Goal: Task Accomplishment & Management: Complete application form

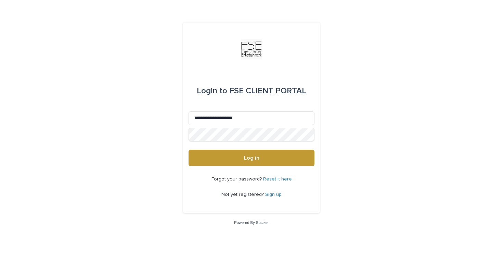
type input "**********"
click at [188, 150] on button "Log in" at bounding box center [251, 158] width 126 height 16
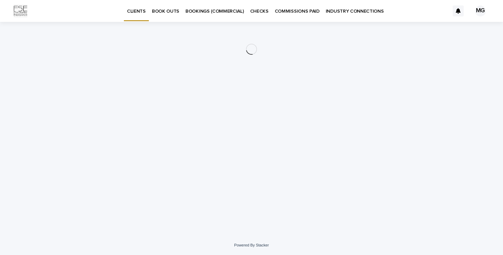
click at [171, 13] on p "BOOK OUTS" at bounding box center [165, 7] width 27 height 14
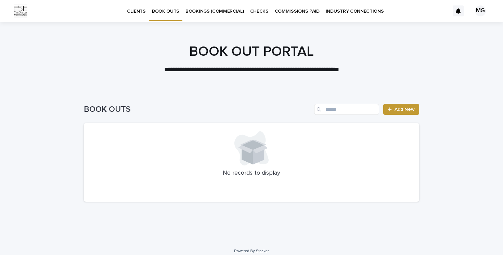
scroll to position [6, 0]
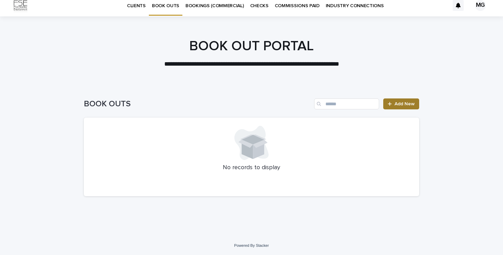
click at [406, 100] on link "Add New" at bounding box center [401, 104] width 36 height 11
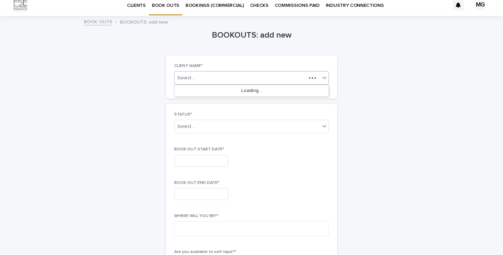
click at [235, 77] on div "Select..." at bounding box center [240, 78] width 132 height 9
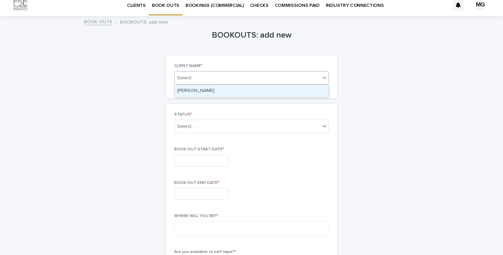
click at [206, 90] on div "[PERSON_NAME]" at bounding box center [251, 91] width 154 height 12
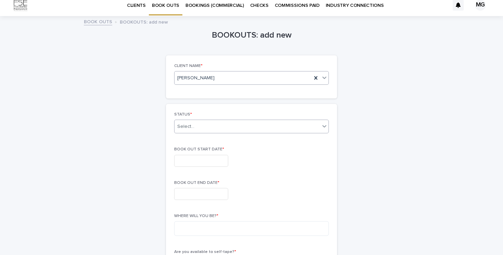
click at [287, 127] on div "Select..." at bounding box center [246, 126] width 145 height 11
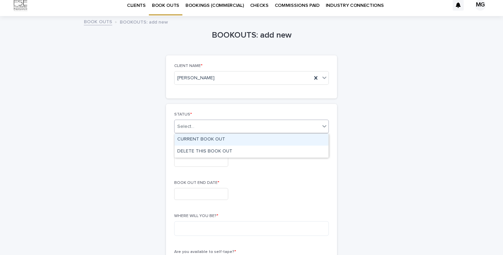
click at [227, 139] on div "CURRENT BOOK OUT" at bounding box center [251, 140] width 154 height 12
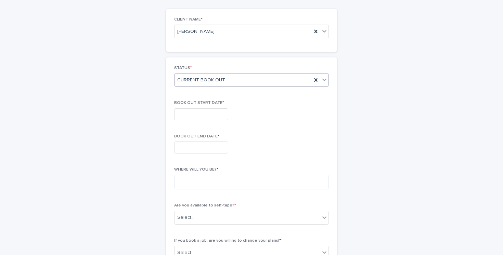
scroll to position [53, 0]
click at [200, 123] on div "BOOK OUT START DATE *" at bounding box center [251, 112] width 155 height 25
click at [200, 111] on input "text" at bounding box center [201, 114] width 54 height 12
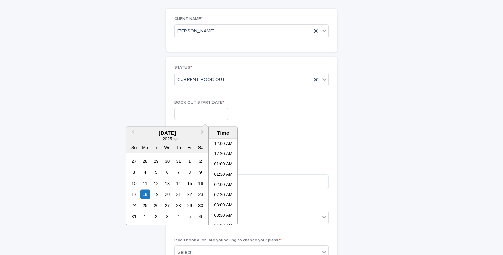
scroll to position [136, 0]
click at [168, 206] on div "27" at bounding box center [166, 205] width 9 height 9
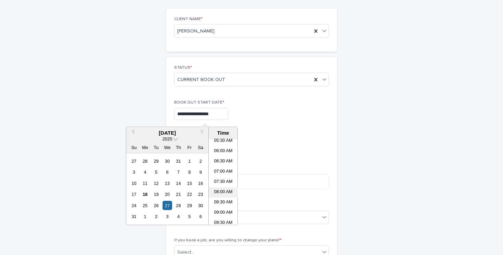
scroll to position [116, 0]
click at [227, 176] on li "07:00 AM" at bounding box center [223, 172] width 29 height 10
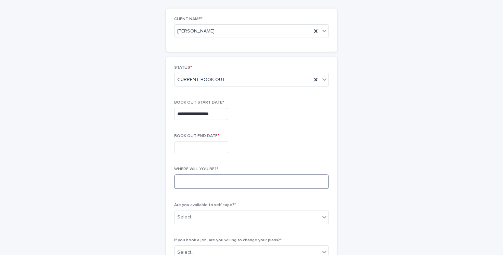
click at [227, 176] on textarea at bounding box center [251, 181] width 155 height 15
type input "**********"
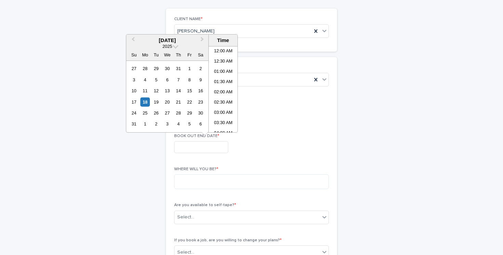
click at [213, 148] on input "text" at bounding box center [201, 147] width 54 height 12
click at [202, 38] on button "Next Month" at bounding box center [202, 40] width 11 height 11
click at [179, 79] on div "11" at bounding box center [178, 79] width 9 height 9
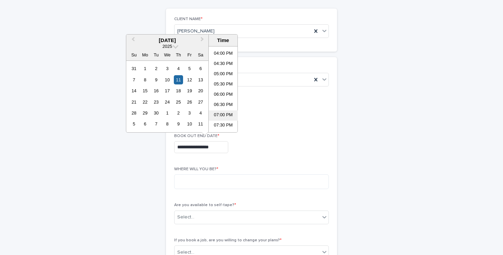
click at [227, 113] on li "07:00 PM" at bounding box center [223, 115] width 29 height 10
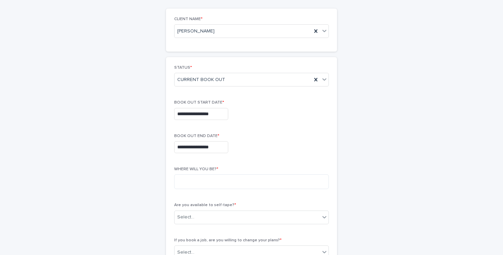
type input "**********"
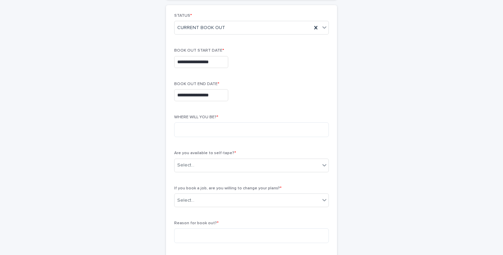
scroll to position [104, 0]
click at [225, 134] on textarea at bounding box center [251, 130] width 155 height 15
type textarea "**********"
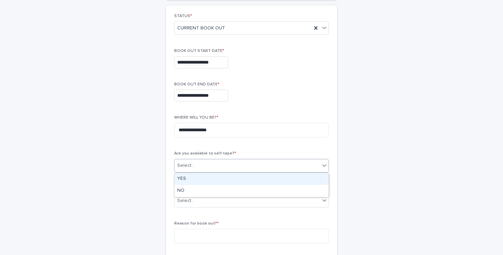
click at [240, 169] on div "Select..." at bounding box center [246, 165] width 145 height 11
click at [203, 182] on div "YES" at bounding box center [251, 179] width 154 height 12
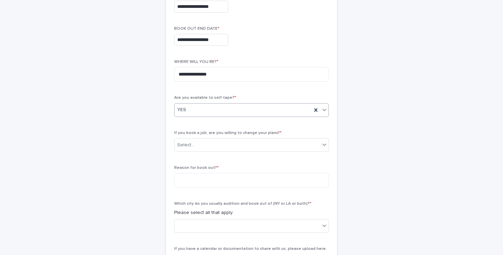
scroll to position [161, 0]
click at [255, 137] on div "If you book a job, are you willing to change your plans? * Select..." at bounding box center [251, 143] width 155 height 27
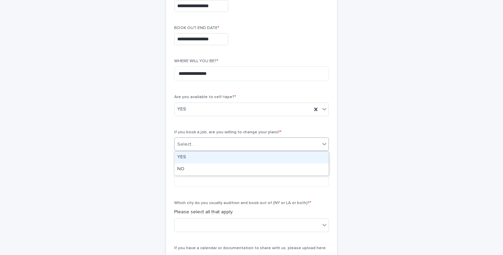
click at [255, 148] on div "Select..." at bounding box center [246, 144] width 145 height 11
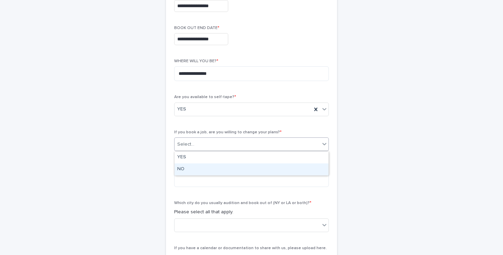
click at [215, 170] on div "NO" at bounding box center [251, 169] width 154 height 12
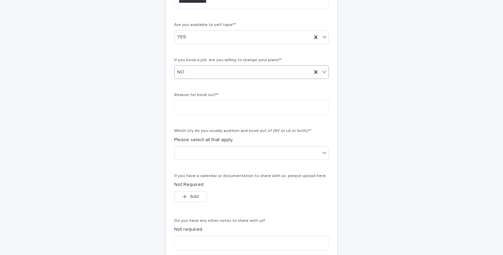
scroll to position [234, 0]
click at [192, 110] on textarea at bounding box center [251, 107] width 155 height 15
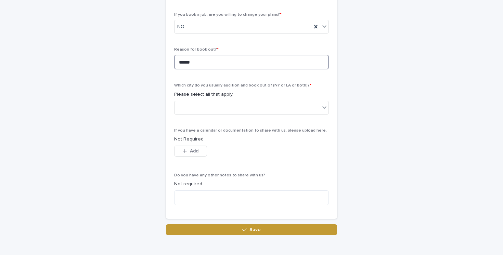
scroll to position [287, 0]
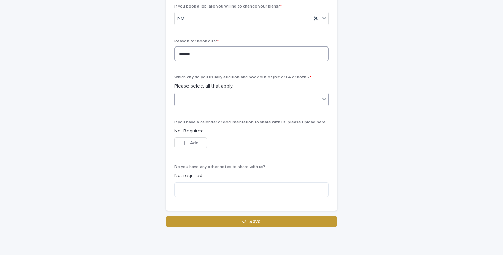
type textarea "******"
click at [232, 104] on div at bounding box center [246, 99] width 145 height 11
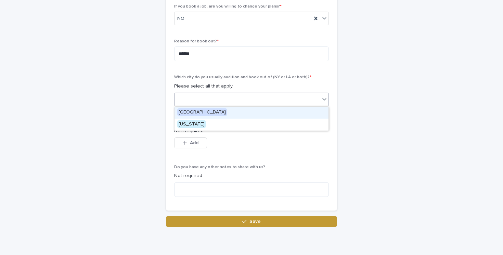
click at [197, 114] on span "[GEOGRAPHIC_DATA]" at bounding box center [202, 112] width 50 height 8
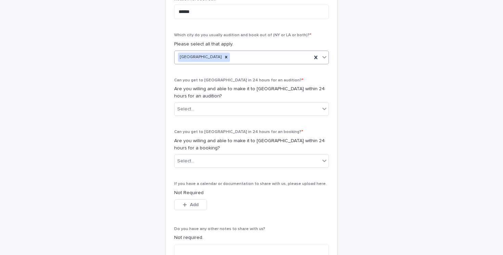
scroll to position [329, 0]
click at [245, 110] on div "Select..." at bounding box center [246, 108] width 145 height 11
click at [200, 137] on div "NO" at bounding box center [251, 134] width 154 height 12
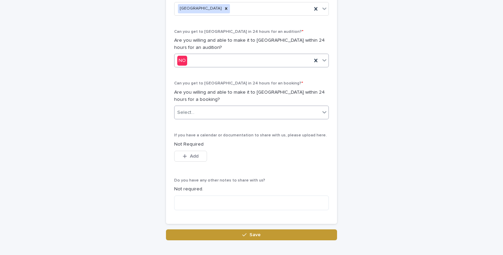
click at [247, 117] on div "Select..." at bounding box center [246, 112] width 145 height 11
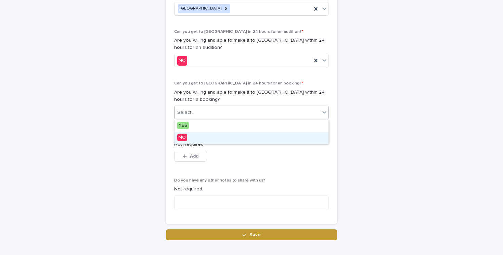
click at [217, 139] on div "NO" at bounding box center [251, 138] width 154 height 12
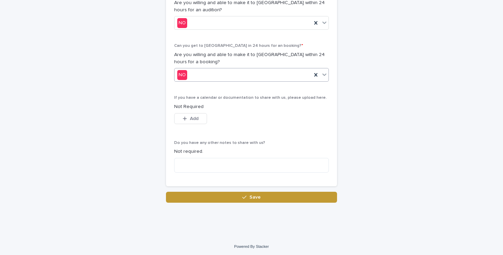
scroll to position [416, 0]
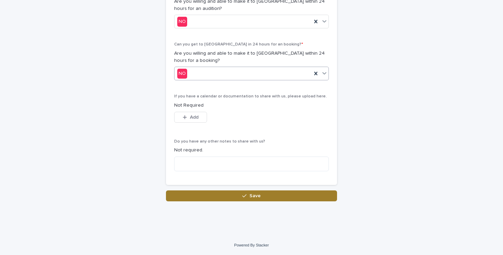
click at [242, 196] on button "Save" at bounding box center [251, 196] width 171 height 11
